Goal: Transaction & Acquisition: Purchase product/service

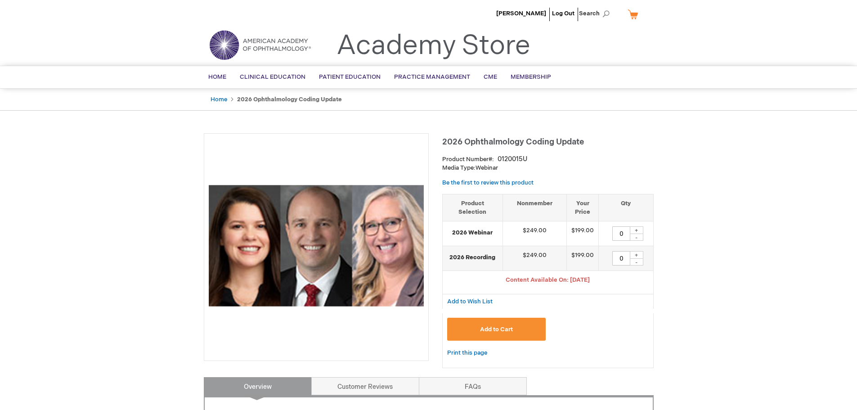
click at [635, 229] on div "+" at bounding box center [637, 230] width 14 height 8
type input "1"
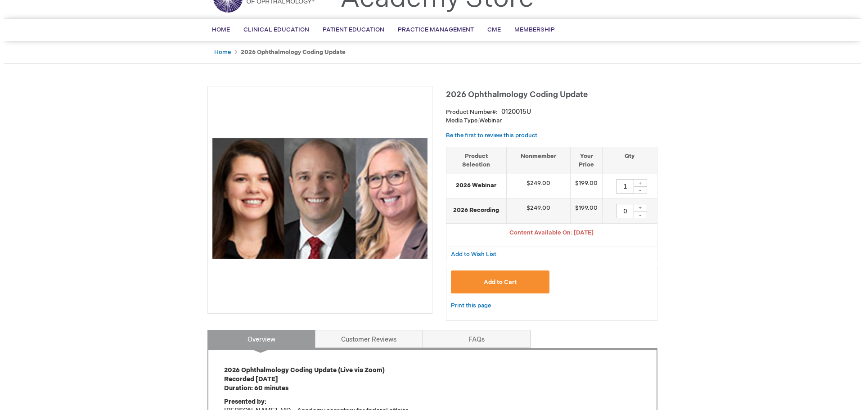
scroll to position [45, 0]
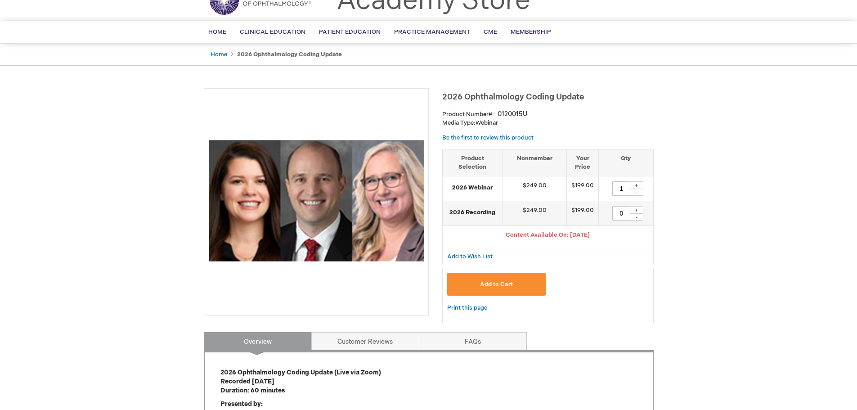
click at [482, 293] on button "Add to Cart" at bounding box center [496, 284] width 99 height 23
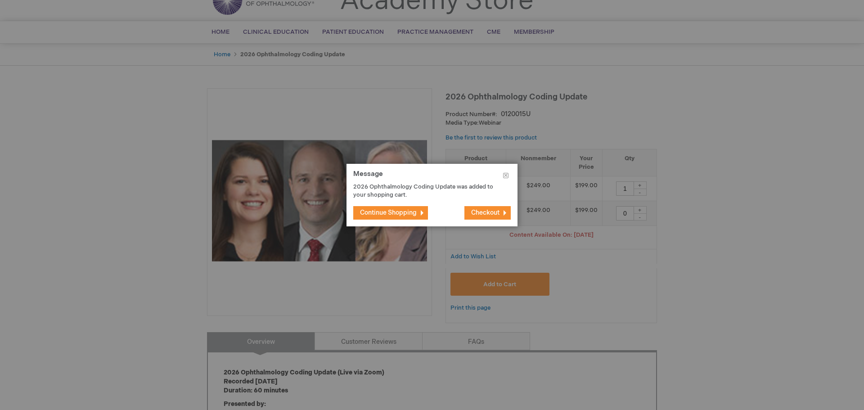
click at [489, 216] on span "Checkout" at bounding box center [485, 213] width 28 height 8
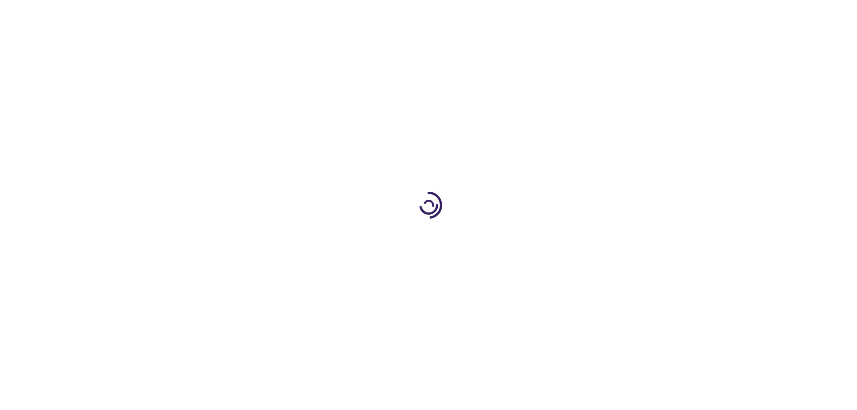
select select "US"
select select "58"
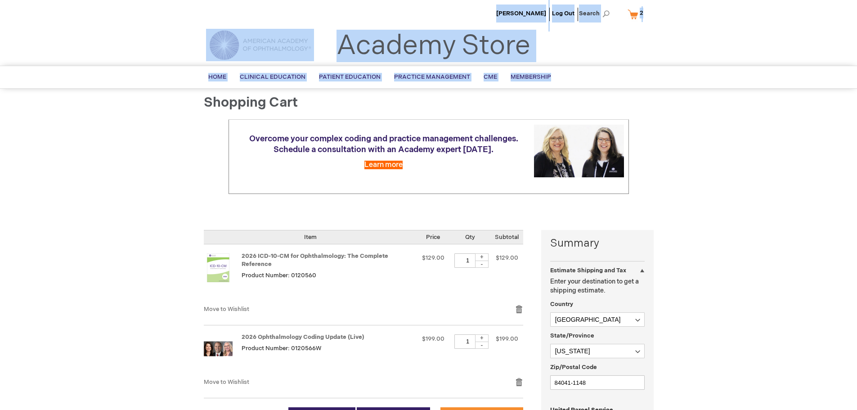
drag, startPoint x: 181, startPoint y: 30, endPoint x: 601, endPoint y: 68, distance: 421.2
click at [601, 68] on div "[PERSON_NAME] Log Out Search My Cart 2 2 items CLOSE RECENTLY ADDED ITEM(S) Clo…" at bounding box center [428, 388] width 857 height 776
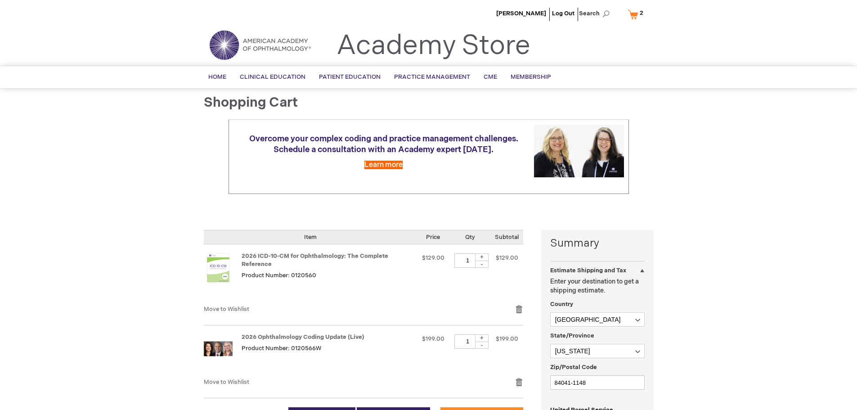
click at [144, 176] on div "[PERSON_NAME] Log Out Search My Cart 2 2 items CLOSE RECENTLY ADDED ITEM(S) Clo…" at bounding box center [428, 388] width 857 height 776
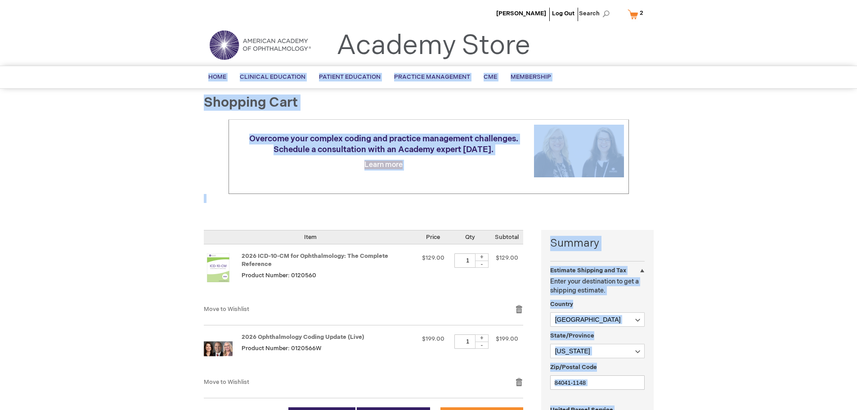
drag, startPoint x: 166, startPoint y: 96, endPoint x: 531, endPoint y: 388, distance: 467.9
click at [531, 388] on div "[PERSON_NAME] Log Out Search My Cart 2 2 items CLOSE RECENTLY ADDED ITEM(S) Clo…" at bounding box center [428, 388] width 857 height 776
click at [253, 180] on td "Overcome your complex coding and practice management challenges. Schedule a con…" at bounding box center [429, 156] width 400 height 74
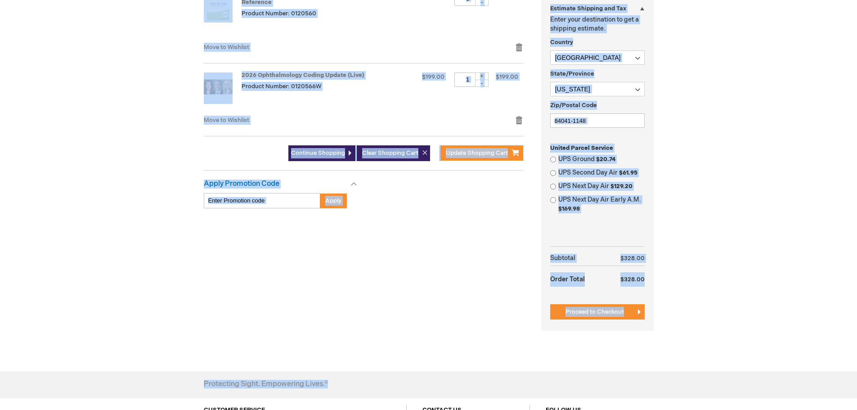
scroll to position [366, 0]
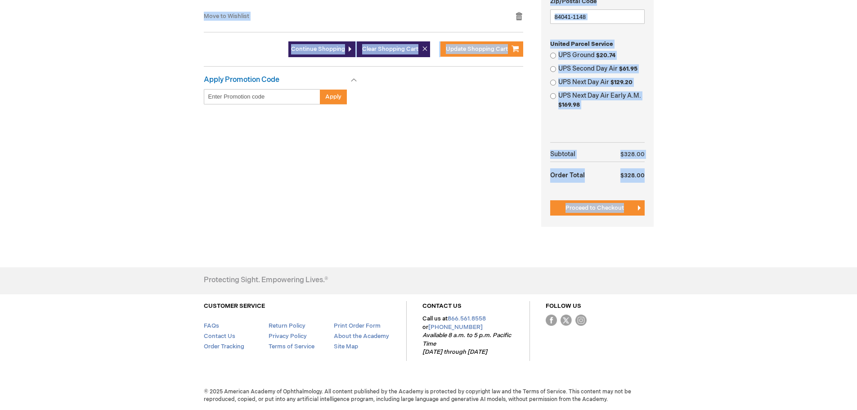
drag, startPoint x: 138, startPoint y: 209, endPoint x: 471, endPoint y: 113, distance: 346.8
click at [471, 113] on div "[PERSON_NAME] Log Out Search My Cart 2 2 items CLOSE RECENTLY ADDED ITEM(S) Clo…" at bounding box center [428, 22] width 857 height 776
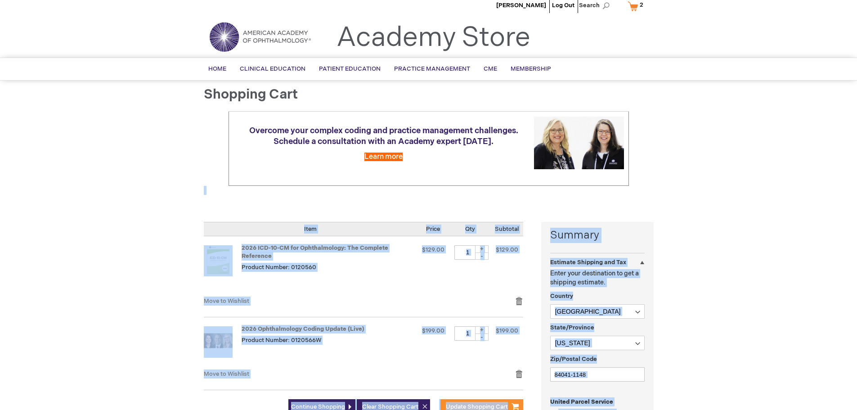
scroll to position [6, 0]
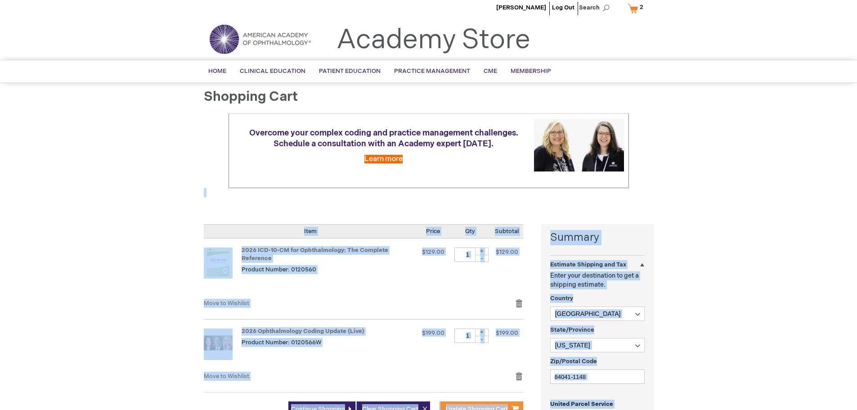
click at [151, 252] on div "[PERSON_NAME] Log Out Search My Cart 2 2 items CLOSE RECENTLY ADDED ITEM(S) Clo…" at bounding box center [428, 382] width 857 height 776
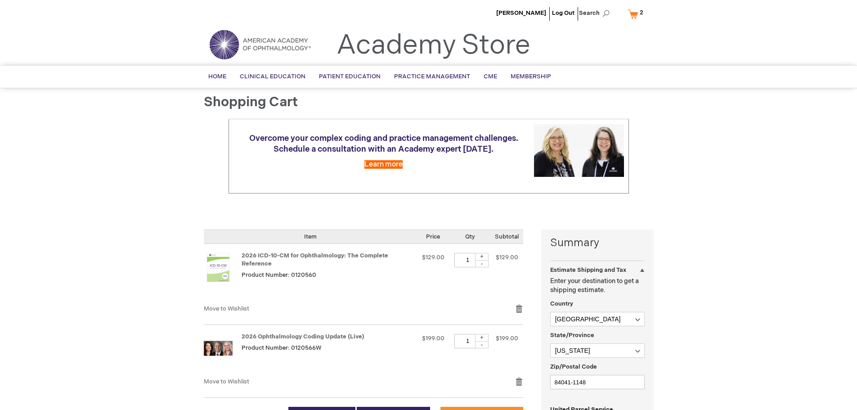
scroll to position [0, 0]
